Goal: Task Accomplishment & Management: Complete application form

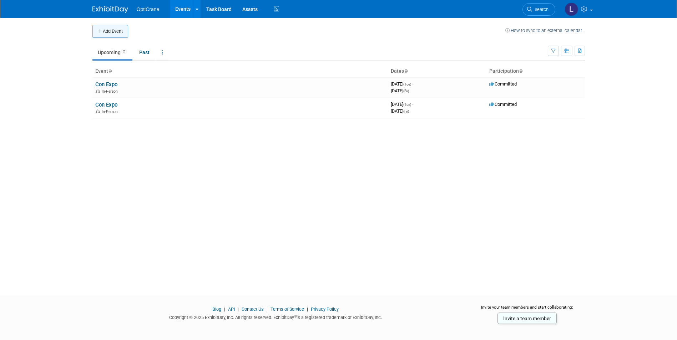
click at [104, 31] on button "Add Event" at bounding box center [110, 31] width 36 height 13
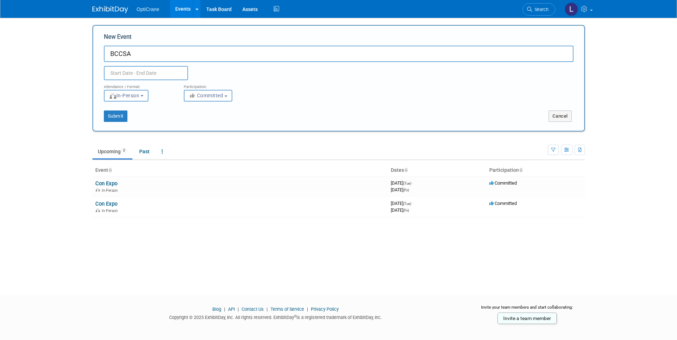
type input "BCCSA"
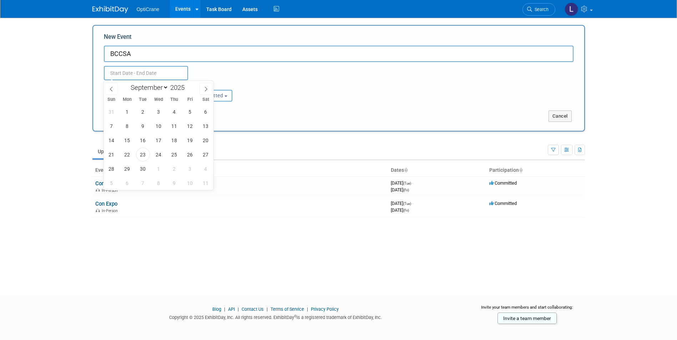
click at [131, 68] on input "text" at bounding box center [146, 73] width 84 height 14
click at [204, 87] on icon at bounding box center [205, 89] width 5 height 5
select select "9"
click at [173, 157] on span "23" at bounding box center [174, 155] width 14 height 14
click at [193, 156] on span "24" at bounding box center [190, 155] width 14 height 14
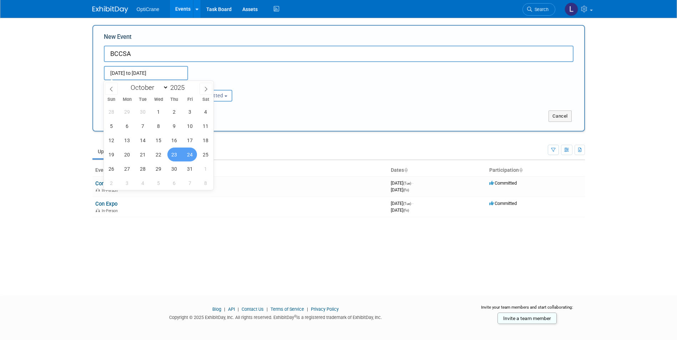
type input "Oct 23, 2025 to Oct 24, 2025"
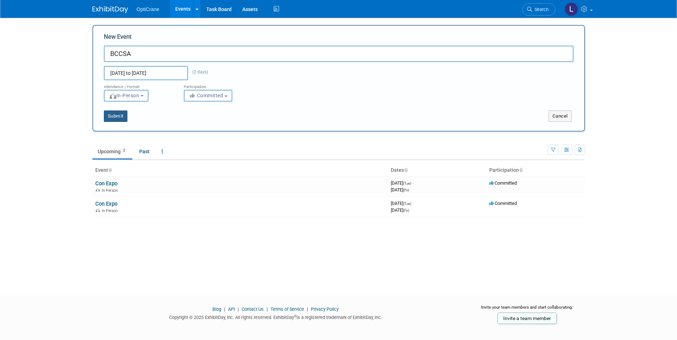
click at [115, 117] on button "Submit" at bounding box center [116, 116] width 24 height 11
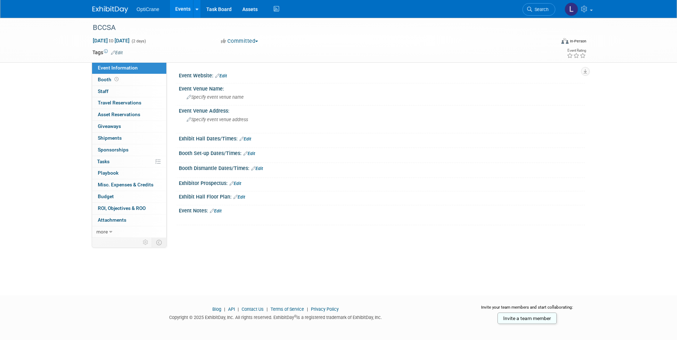
click at [228, 76] on div "Event Website: Edit" at bounding box center [382, 74] width 406 height 9
click at [217, 73] on icon at bounding box center [217, 75] width 4 height 5
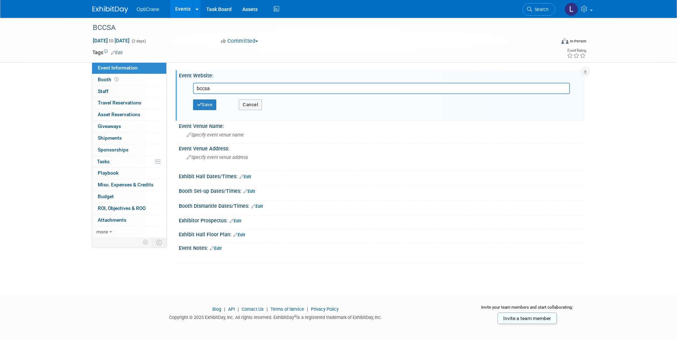
click at [212, 88] on input "bccsa" at bounding box center [381, 88] width 377 height 11
type input "www.bccsa.ca"
click at [212, 100] on button "Save" at bounding box center [205, 105] width 24 height 11
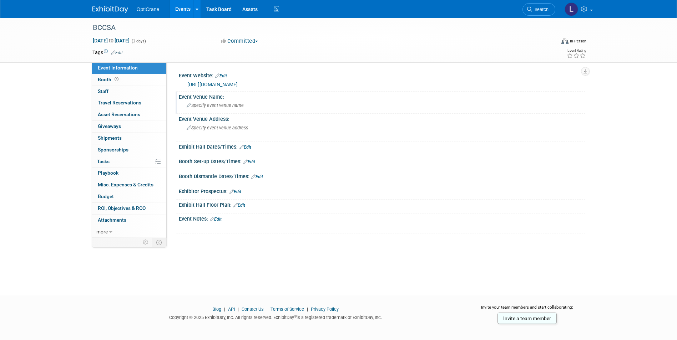
click at [208, 107] on span "Specify event venue name" at bounding box center [215, 105] width 57 height 5
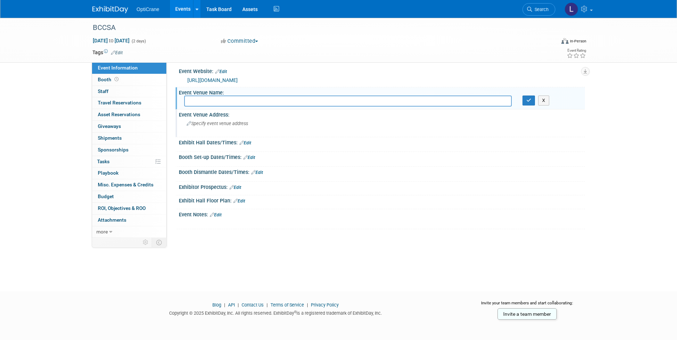
scroll to position [5, 0]
click at [208, 100] on input "text" at bounding box center [347, 100] width 327 height 11
drag, startPoint x: 267, startPoint y: 98, endPoint x: 332, endPoint y: 98, distance: 65.6
click at [332, 98] on input "Executive Plaza Hotel, Coquitlam, 405 North Road," at bounding box center [347, 100] width 327 height 11
type input "Executive Plaza Hotel, Coquitlam,"
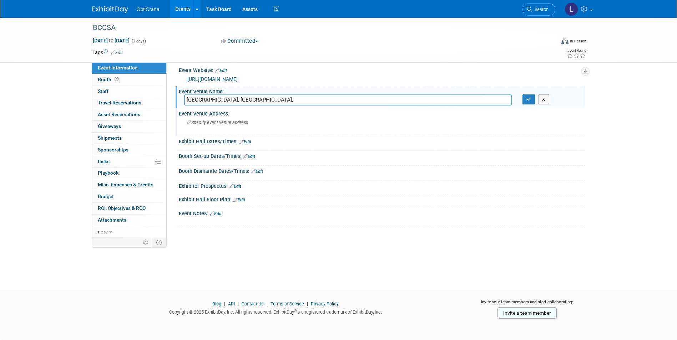
click at [190, 122] on icon at bounding box center [189, 123] width 5 height 5
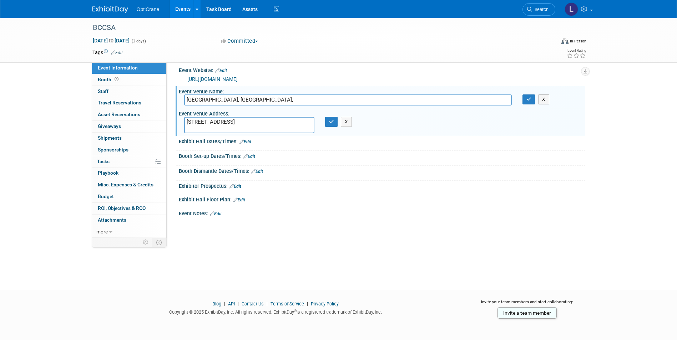
type textarea "405 North Road, Coquitlam"
click at [247, 142] on link "Edit" at bounding box center [245, 141] width 12 height 5
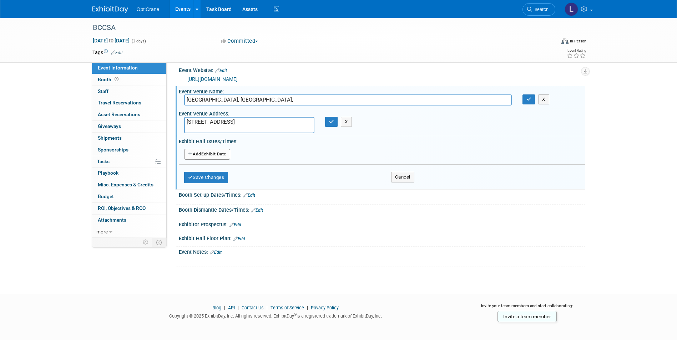
click at [190, 152] on icon "button" at bounding box center [190, 154] width 5 height 4
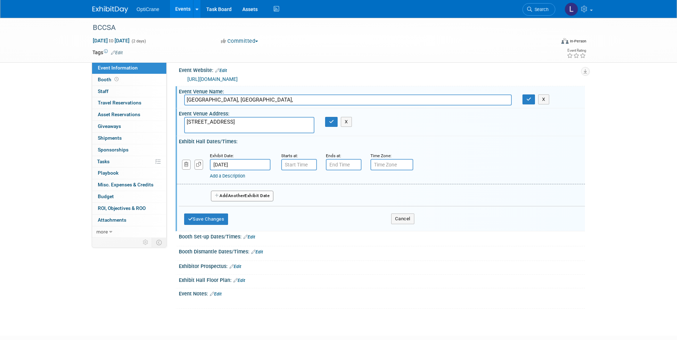
type input "7:00 AM"
click at [300, 163] on input "7:00 AM" at bounding box center [299, 164] width 36 height 11
click at [354, 167] on input "7:00 PM" at bounding box center [344, 164] width 36 height 11
click at [344, 217] on span at bounding box center [342, 213] width 12 height 12
click at [341, 187] on span at bounding box center [342, 182] width 12 height 12
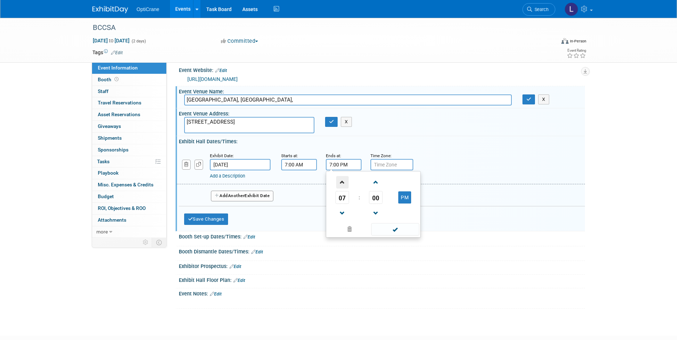
click at [341, 187] on span at bounding box center [342, 182] width 12 height 12
click at [341, 183] on span at bounding box center [342, 182] width 12 height 12
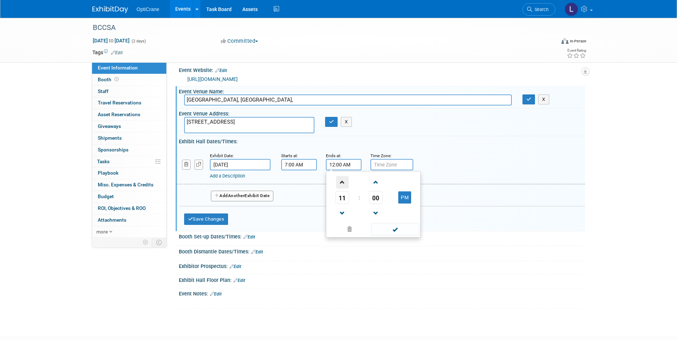
click at [341, 183] on span at bounding box center [342, 182] width 12 height 12
click at [342, 212] on table "04 : 00 AM" at bounding box center [372, 197] width 91 height 49
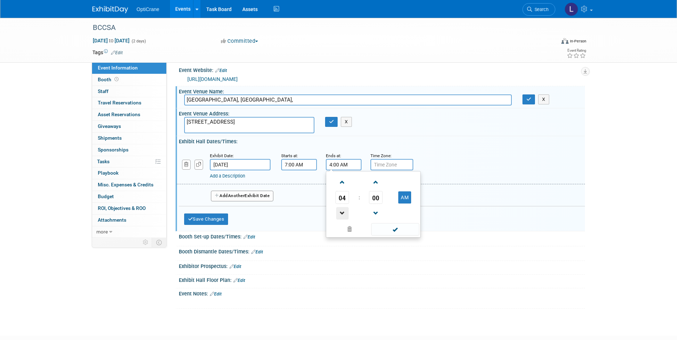
click at [342, 212] on span at bounding box center [342, 213] width 12 height 12
click at [405, 196] on button "AM" at bounding box center [404, 198] width 13 height 12
type input "3:00 PM"
click at [302, 224] on div "Save Changes Cancel" at bounding box center [299, 218] width 230 height 22
click at [216, 219] on button "Save Changes" at bounding box center [206, 219] width 44 height 11
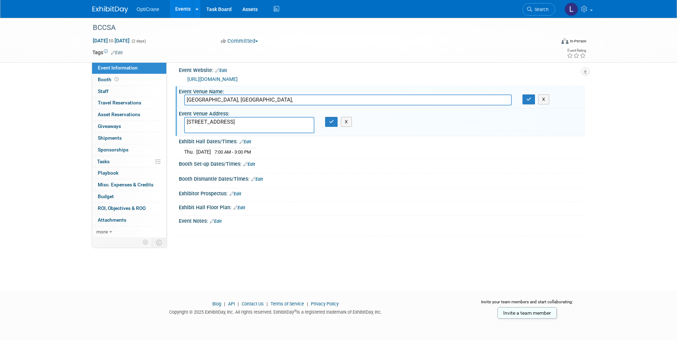
click at [252, 167] on div "Save Changes Cancel" at bounding box center [382, 169] width 406 height 4
click at [247, 164] on icon at bounding box center [245, 164] width 4 height 5
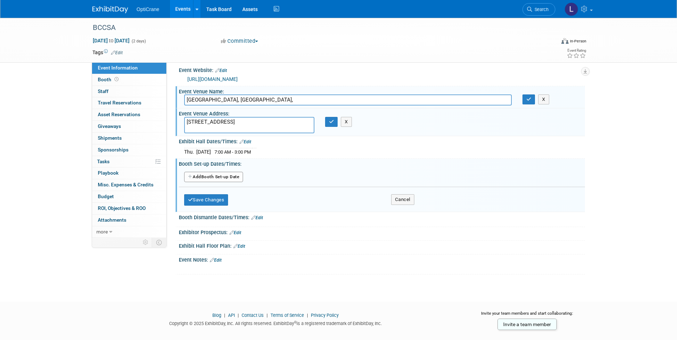
click at [244, 245] on link "Edit" at bounding box center [239, 246] width 12 height 5
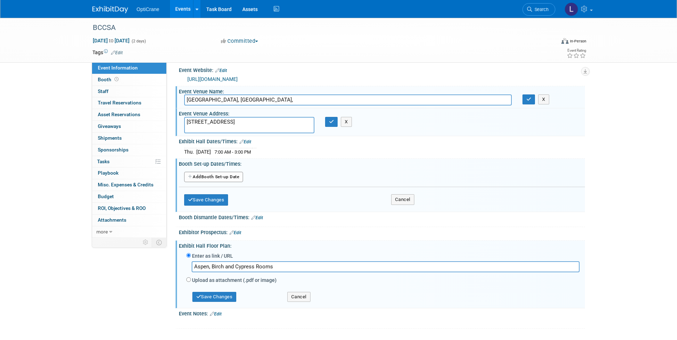
type input "Aspen, Birch and Cypress Rooms"
click at [190, 281] on input "Upload as attachment (.pdf or image)" at bounding box center [188, 280] width 5 height 5
radio input "true"
click at [214, 277] on input "file" at bounding box center [180, 276] width 85 height 9
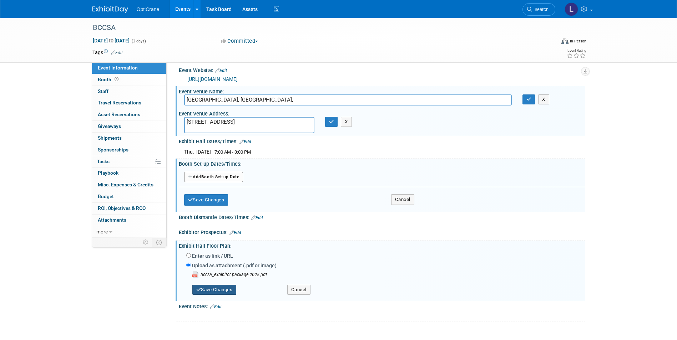
click at [227, 289] on button "Save Changes" at bounding box center [214, 290] width 44 height 10
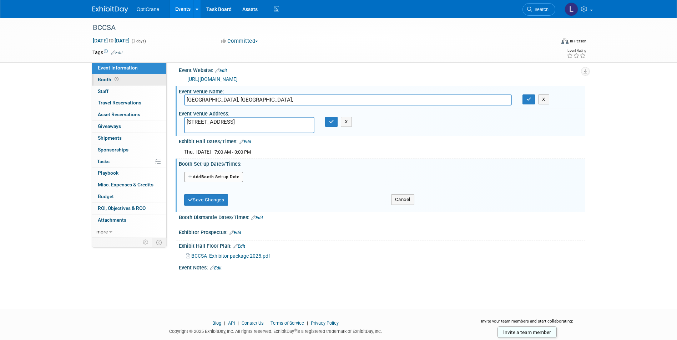
click at [106, 77] on span "Booth" at bounding box center [109, 80] width 22 height 6
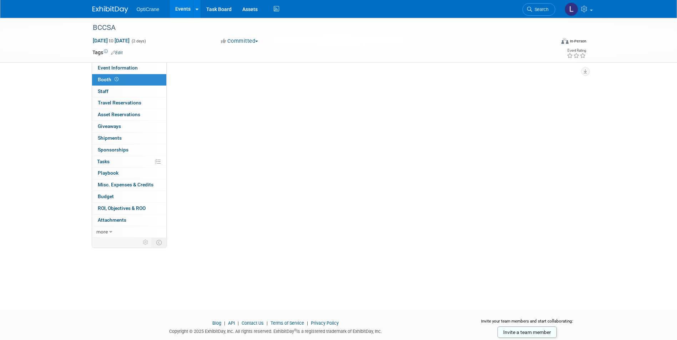
scroll to position [0, 0]
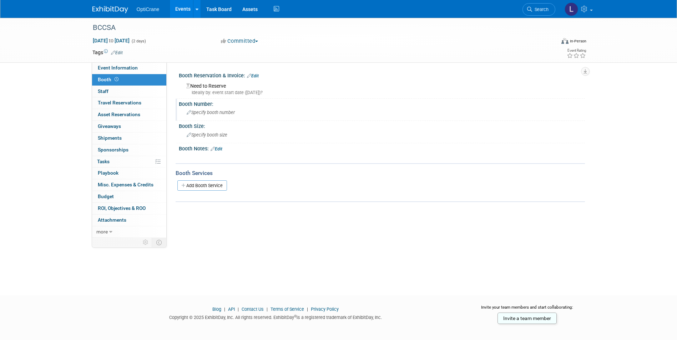
click at [209, 114] on span "Specify booth number" at bounding box center [211, 112] width 48 height 5
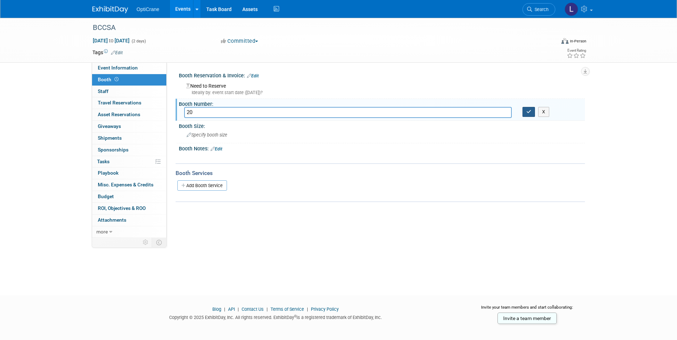
type input "20"
click at [530, 109] on button "button" at bounding box center [528, 112] width 13 height 10
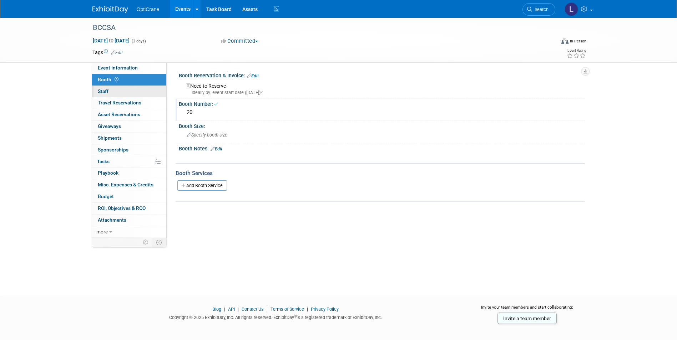
click at [131, 96] on link "0 Staff 0" at bounding box center [129, 91] width 74 height 11
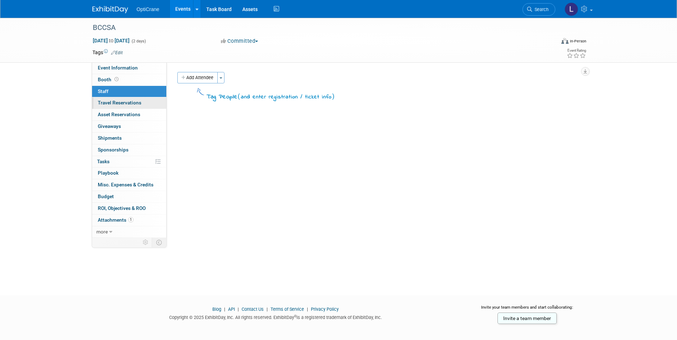
click at [131, 102] on span "Travel Reservations 0" at bounding box center [120, 103] width 44 height 6
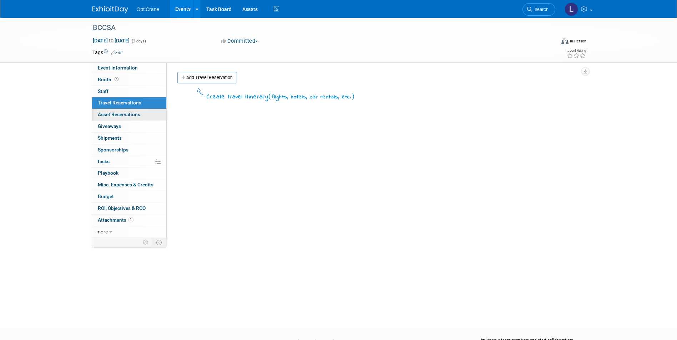
click at [127, 111] on link "0 Asset Reservations 0" at bounding box center [129, 114] width 74 height 11
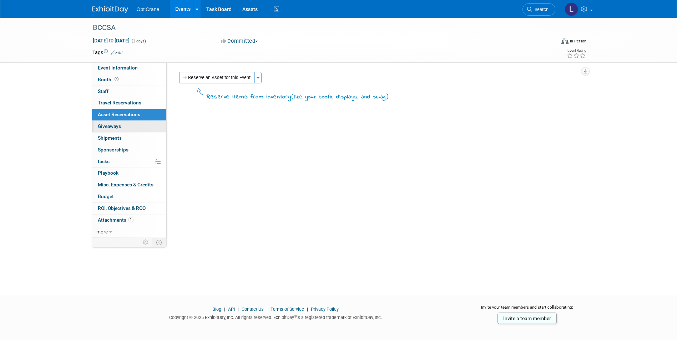
click at [122, 123] on link "0 Giveaways 0" at bounding box center [129, 126] width 74 height 11
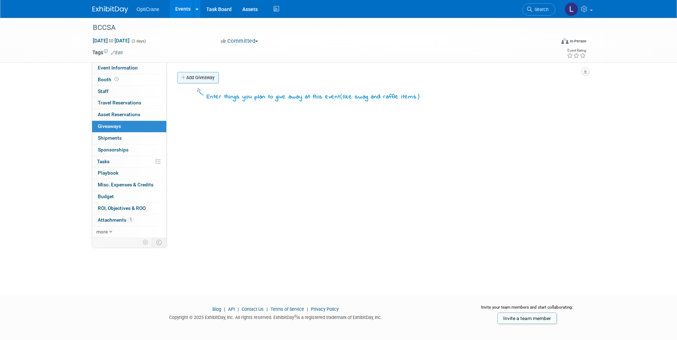
click at [185, 79] on icon at bounding box center [183, 78] width 5 height 5
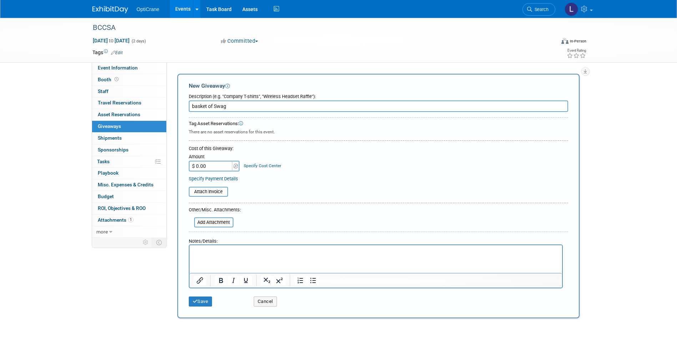
type input "basket of Swag"
click at [104, 7] on img at bounding box center [110, 9] width 36 height 7
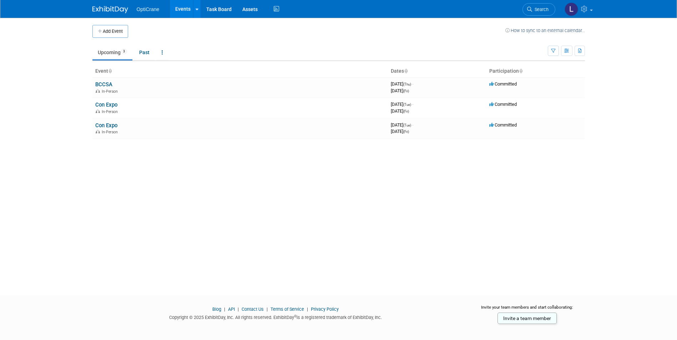
click at [562, 32] on link "How to sync to an external calendar..." at bounding box center [545, 30] width 80 height 5
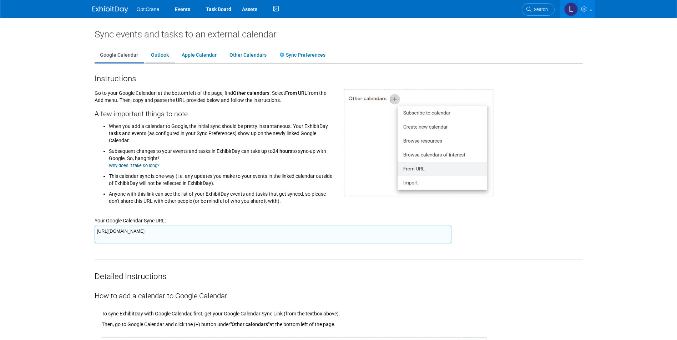
click at [169, 55] on link "Outlook" at bounding box center [160, 56] width 29 height 14
